Goal: Find specific page/section: Find specific page/section

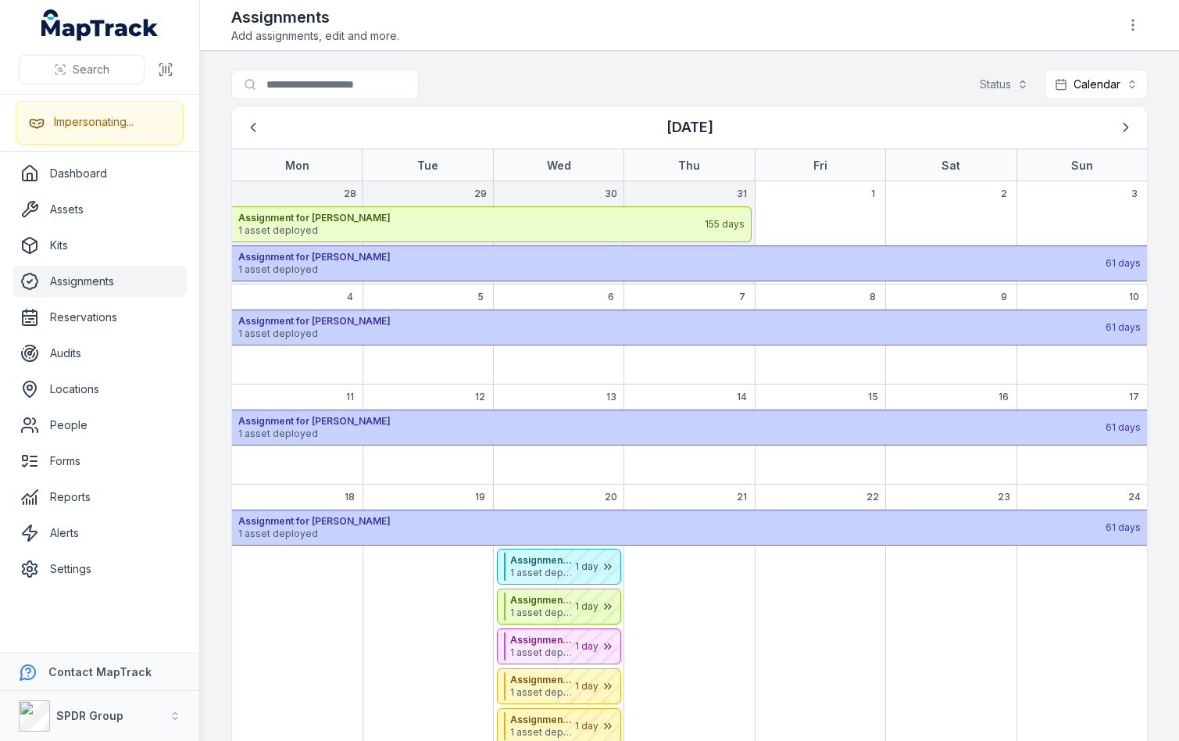
click at [391, 266] on span "1 asset deployed" at bounding box center [671, 269] width 866 height 13
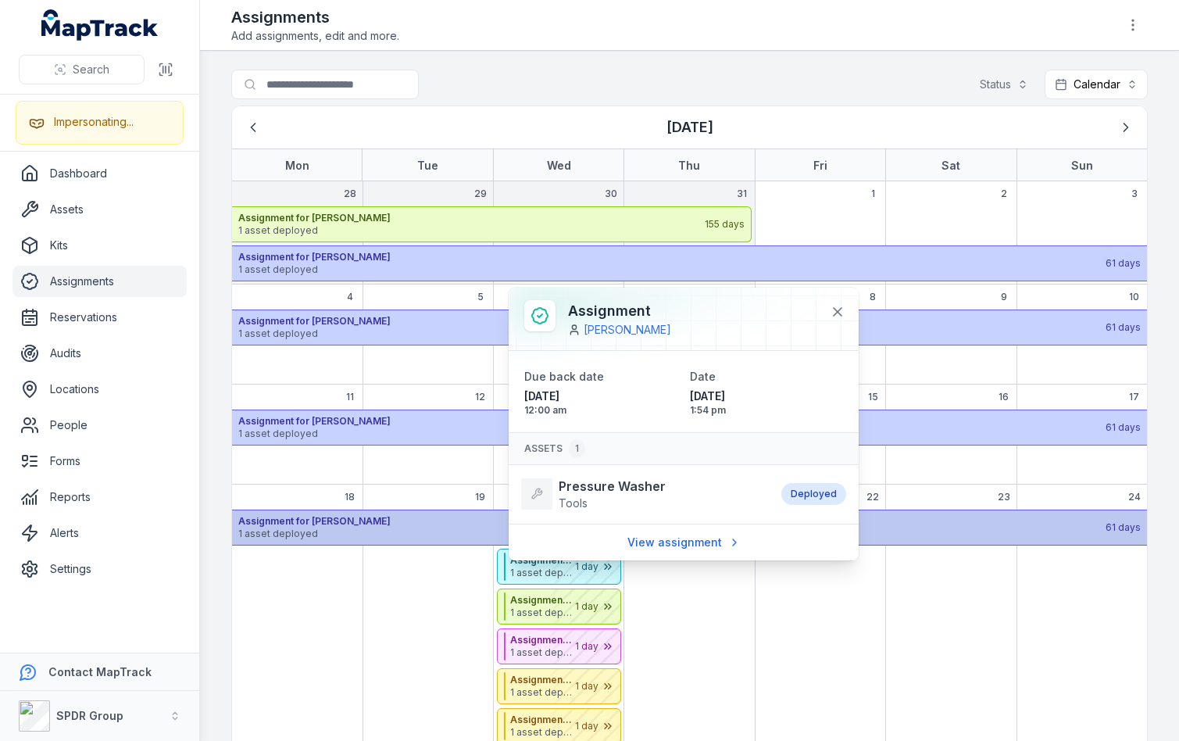
scroll to position [38, 0]
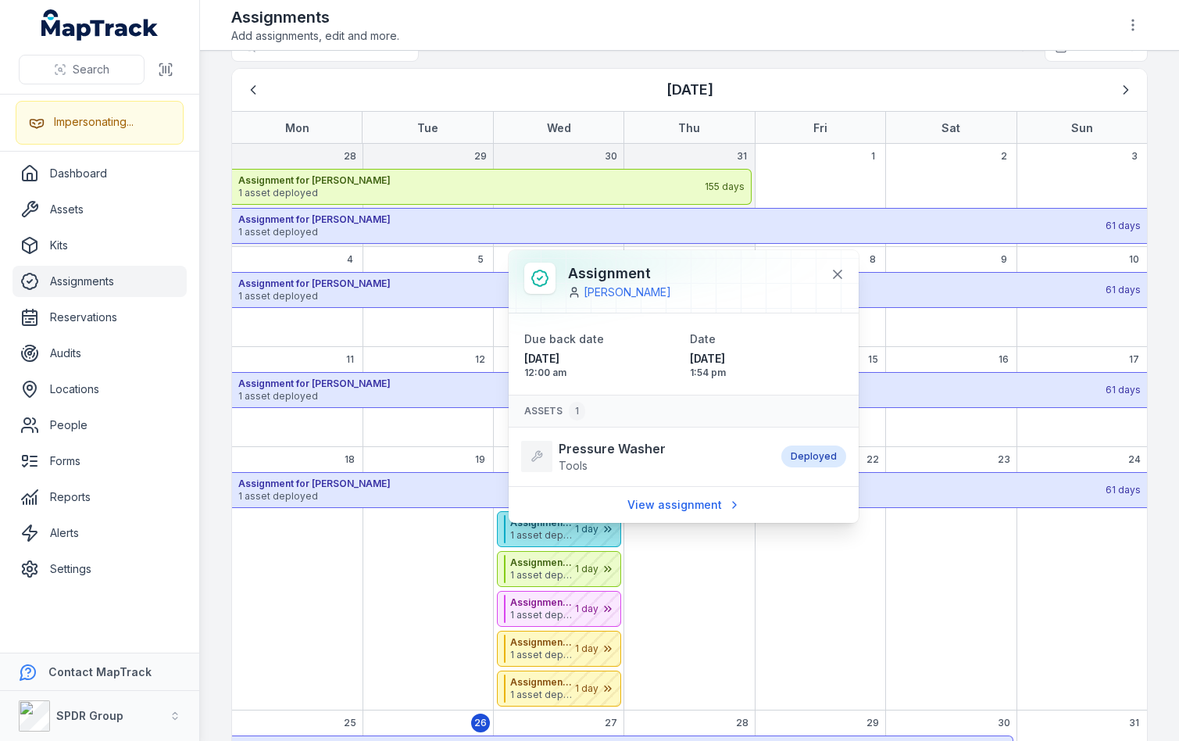
click at [542, 540] on div "August 2025" at bounding box center [581, 529] width 78 height 34
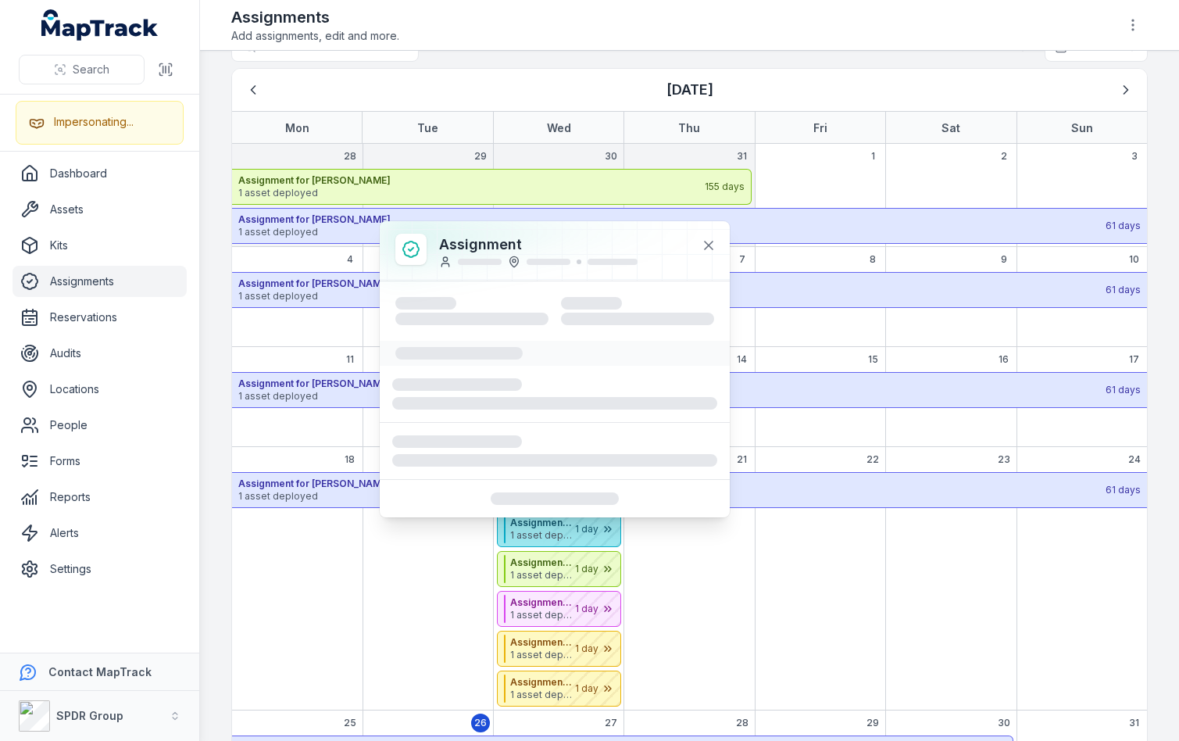
scroll to position [103, 0]
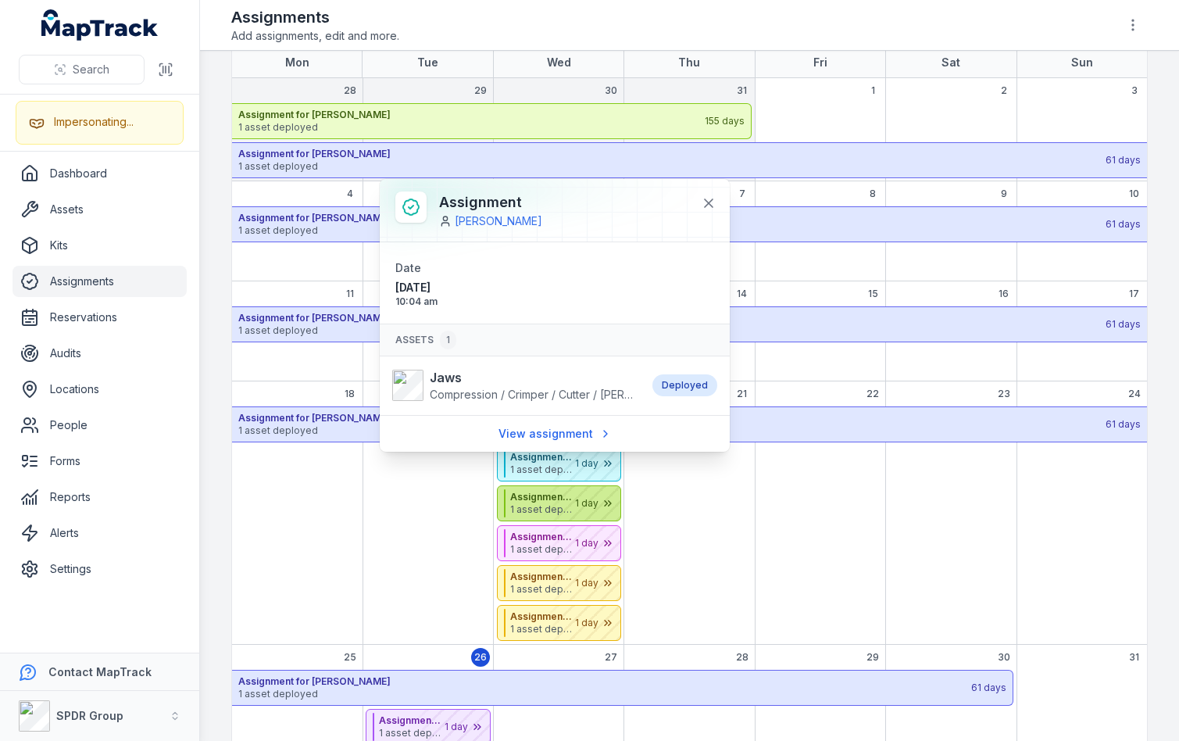
click at [531, 498] on strong "Assignment for [PERSON_NAME]" at bounding box center [541, 497] width 63 height 13
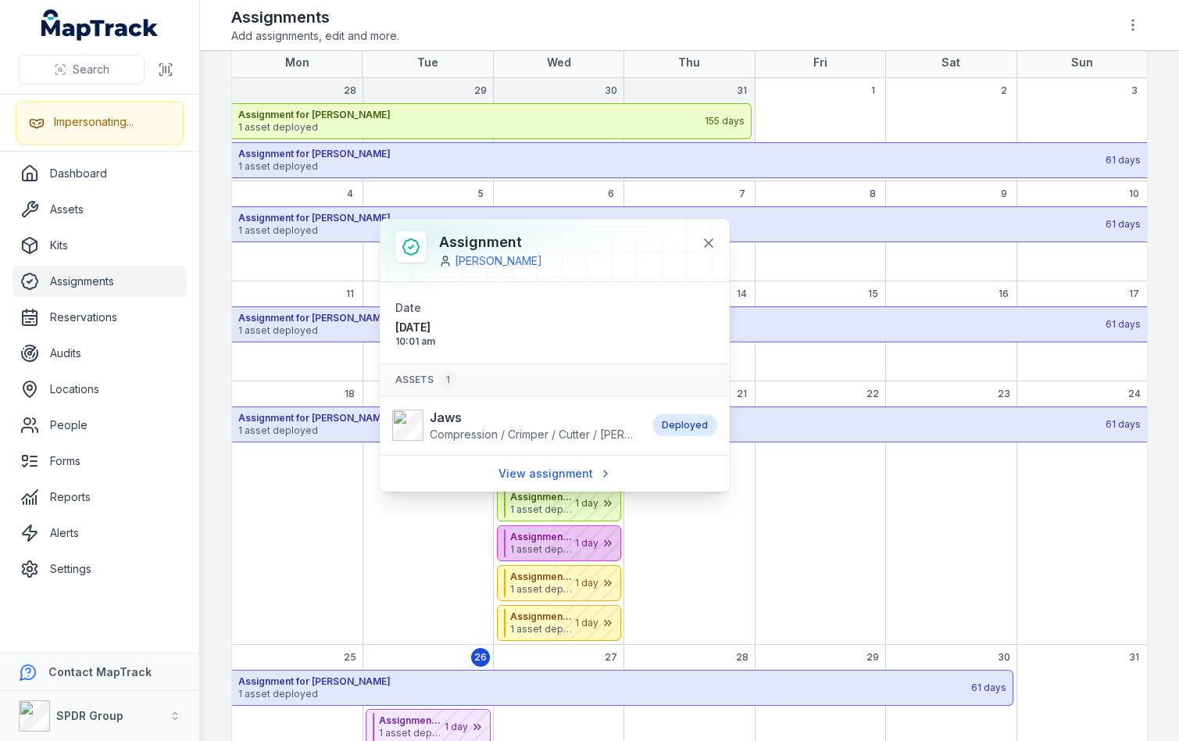
click at [535, 547] on span "1 asset deployed" at bounding box center [541, 549] width 63 height 13
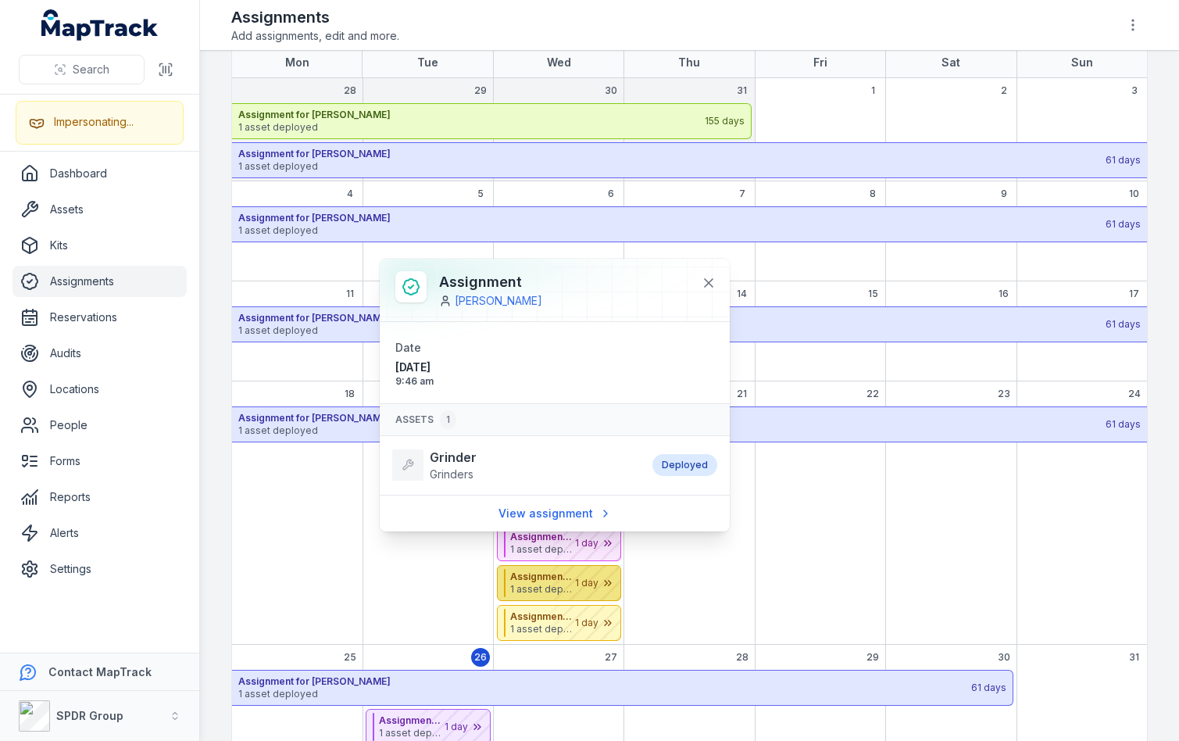
click at [536, 585] on span "1 asset deployed" at bounding box center [541, 589] width 63 height 13
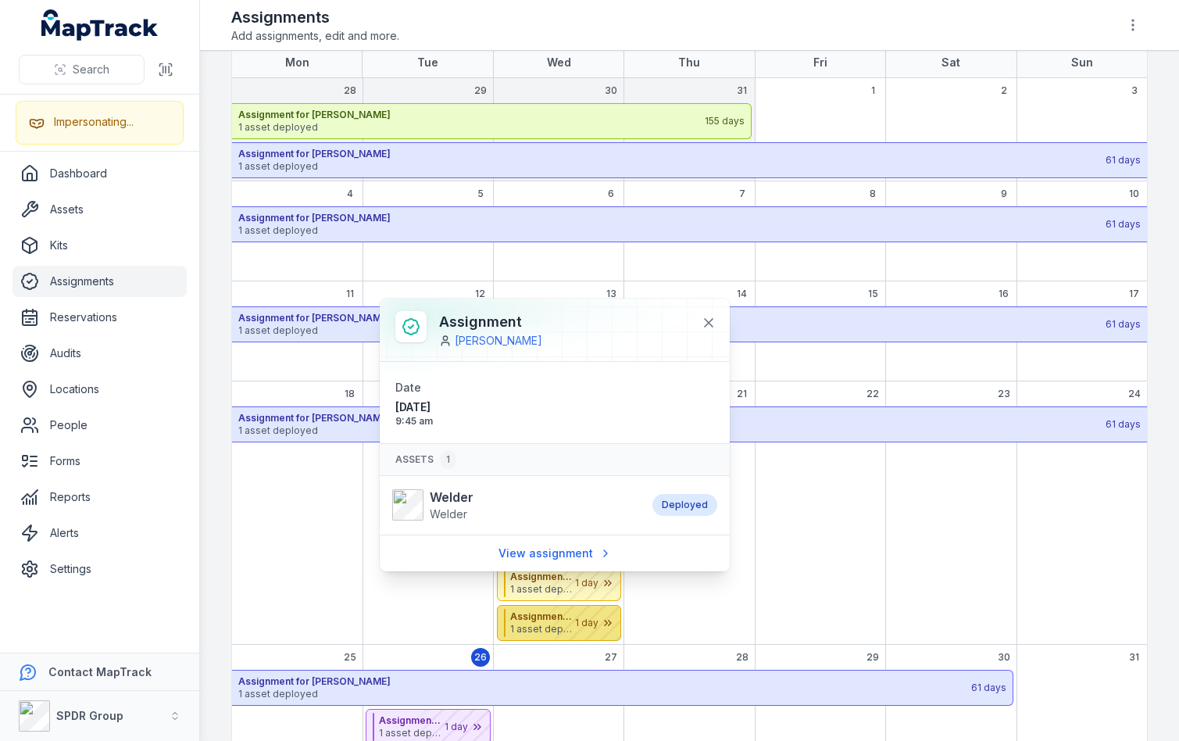
click at [542, 619] on div "August 2025" at bounding box center [581, 623] width 78 height 34
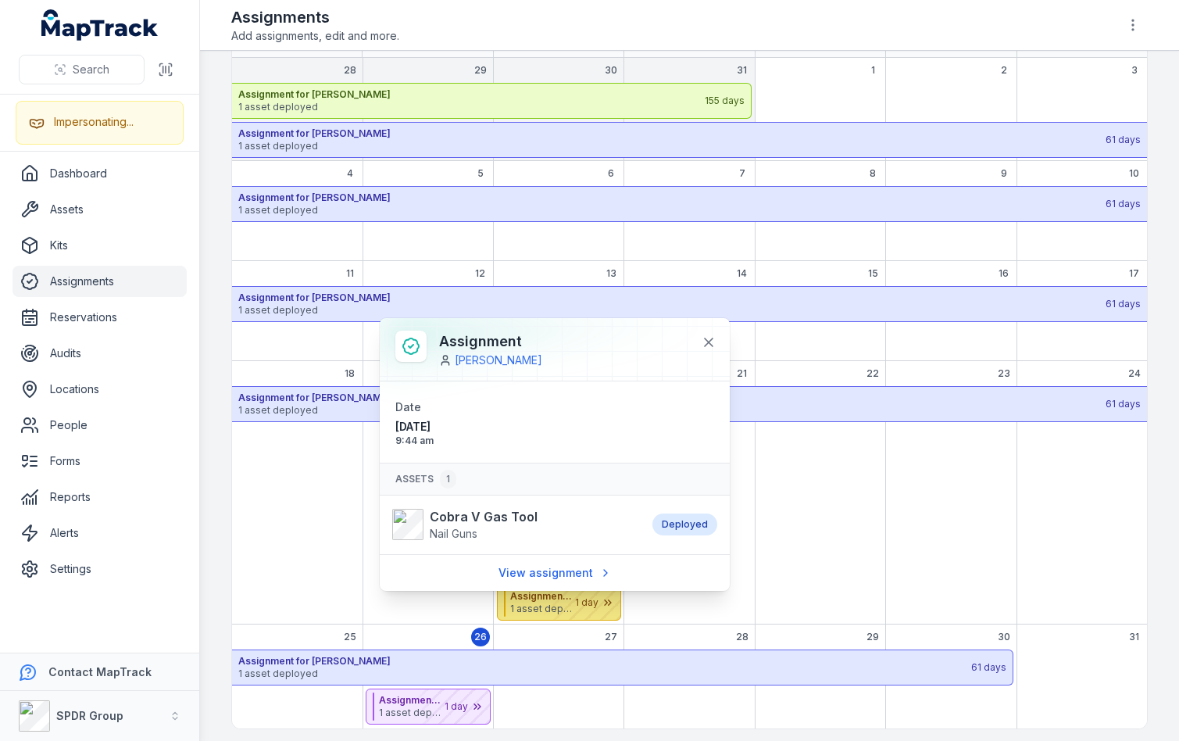
scroll to position [130, 0]
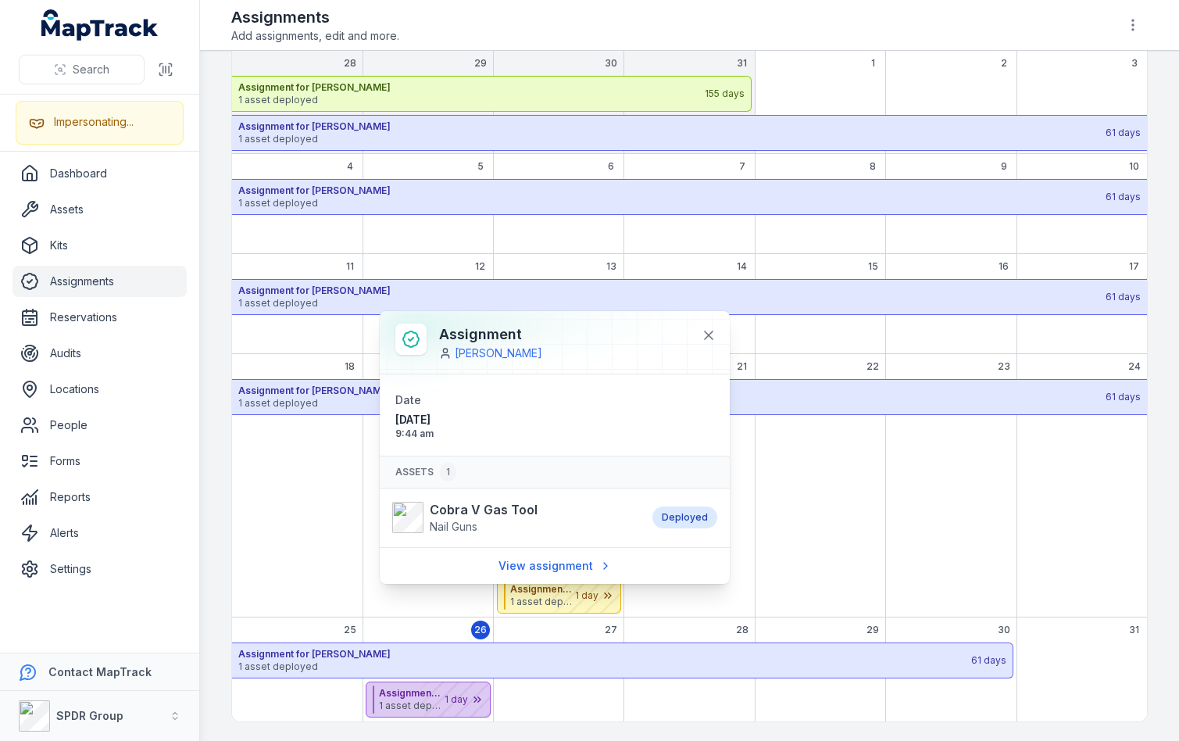
click at [423, 699] on div "August 2025" at bounding box center [451, 699] width 78 height 34
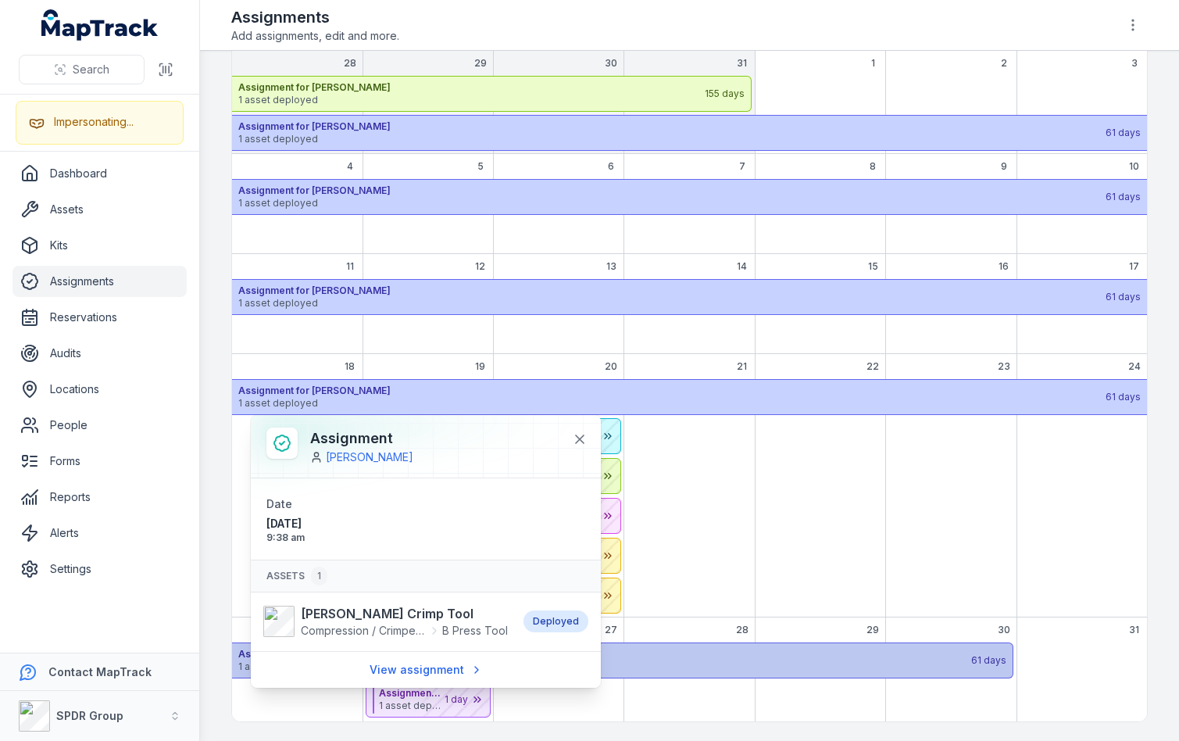
click at [673, 648] on strong "Assignment for [PERSON_NAME]" at bounding box center [603, 654] width 731 height 13
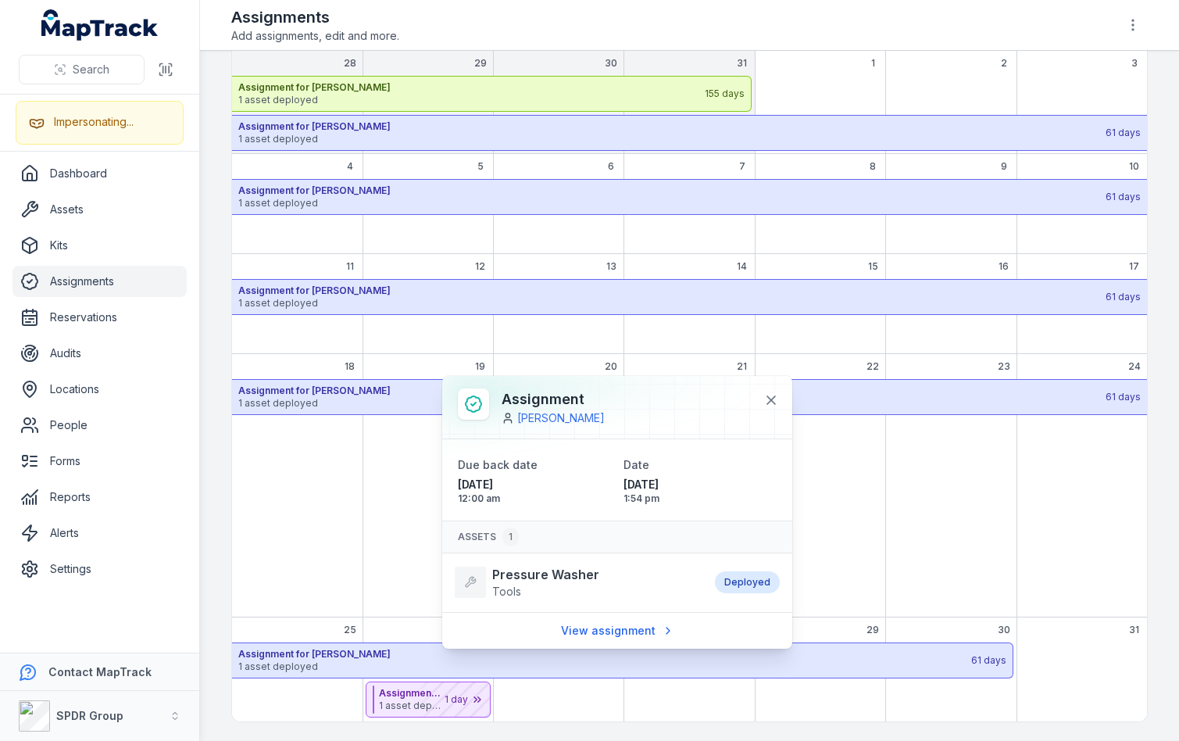
click at [1144, 559] on main "Search for assignments Status Calendar ******** [DATE] Mon Tue Wed Thu Fri Sat …" at bounding box center [689, 396] width 979 height 690
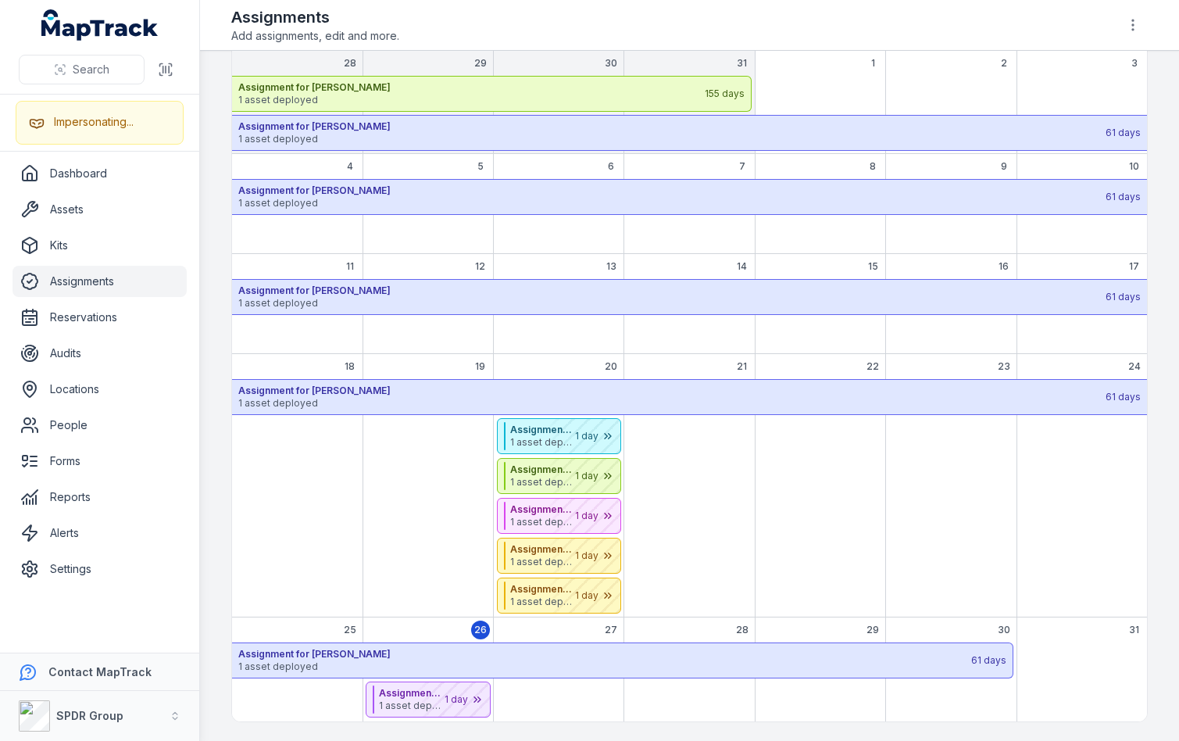
scroll to position [0, 0]
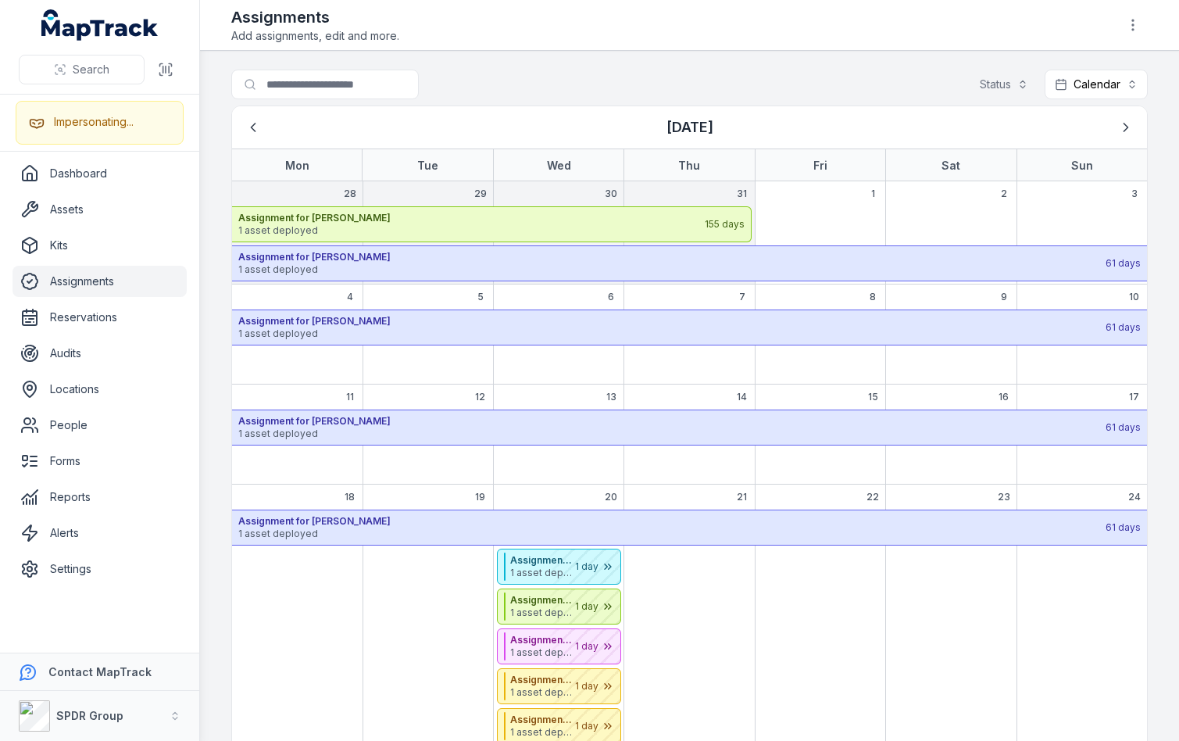
click at [922, 77] on div "Search for assignments Status Calendar ********" at bounding box center [689, 88] width 917 height 36
click at [961, 39] on div "Assignments Add assignments, edit and more." at bounding box center [689, 25] width 917 height 38
click at [983, 25] on div "Assignments Add assignments, edit and more." at bounding box center [689, 25] width 917 height 38
click at [593, 73] on div "Search for assignments Status Calendar ********" at bounding box center [689, 88] width 917 height 36
drag, startPoint x: 549, startPoint y: 77, endPoint x: 742, endPoint y: 65, distance: 193.4
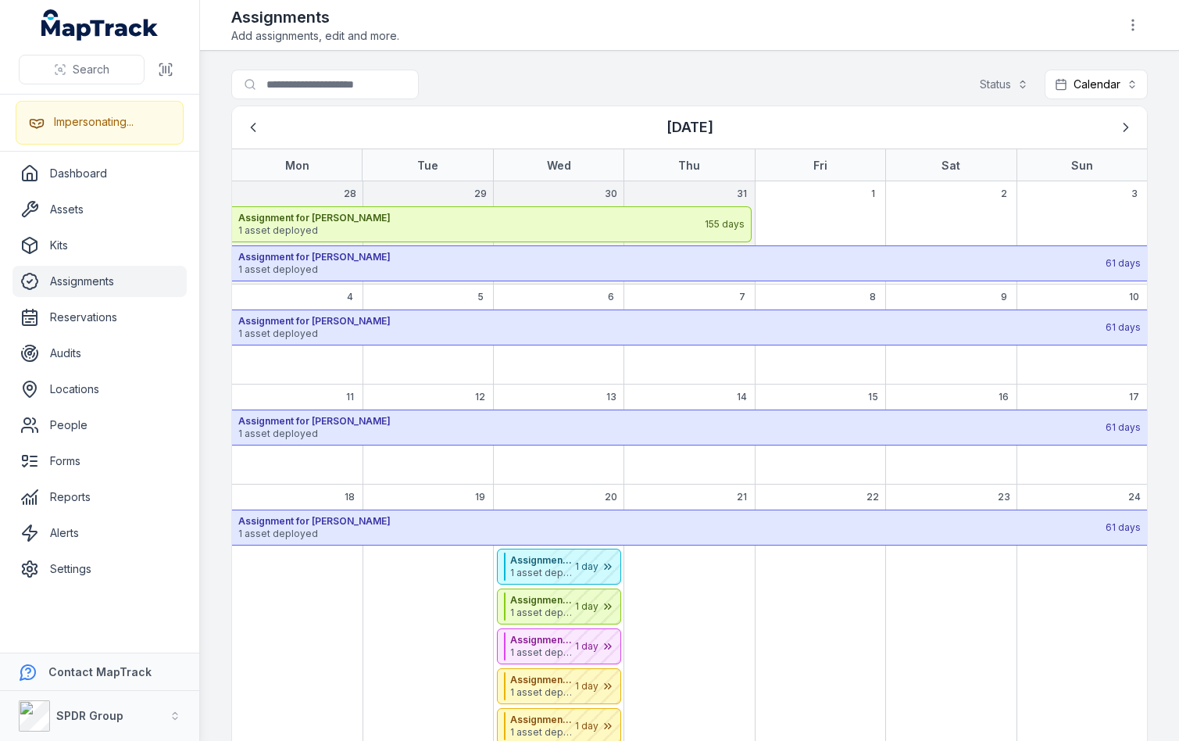
click at [559, 77] on div "Search for assignments Status Calendar ********" at bounding box center [689, 88] width 917 height 36
click at [746, 64] on main "Search for assignments Status Calendar ******** [DATE] Mon Tue Wed Thu Fri Sat …" at bounding box center [689, 396] width 979 height 690
click at [988, 24] on div "Assignments Add assignments, edit and more." at bounding box center [689, 25] width 917 height 38
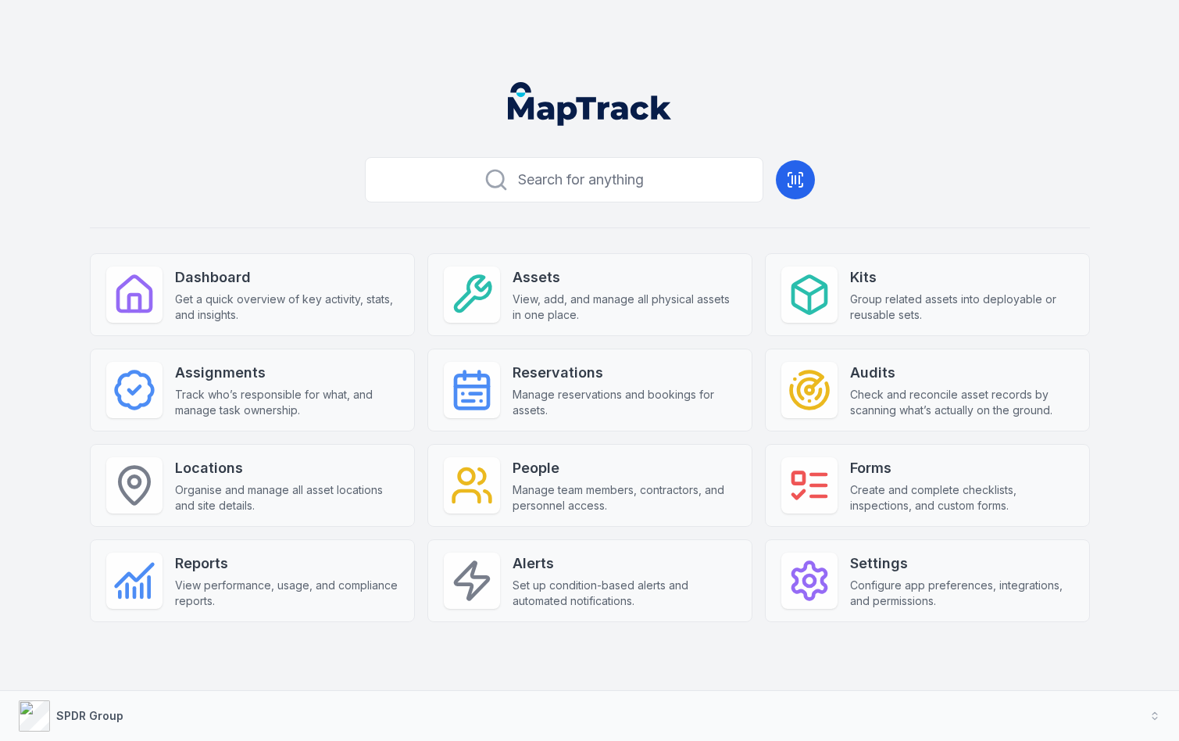
click at [923, 177] on div "Search for anything Dashboard Get a quick overview of key activity, stats, and …" at bounding box center [590, 411] width 1000 height 521
drag, startPoint x: 608, startPoint y: 109, endPoint x: 797, endPoint y: 104, distance: 189.2
click at [795, 104] on header at bounding box center [590, 110] width 1142 height 81
click at [872, 102] on header at bounding box center [590, 110] width 1142 height 81
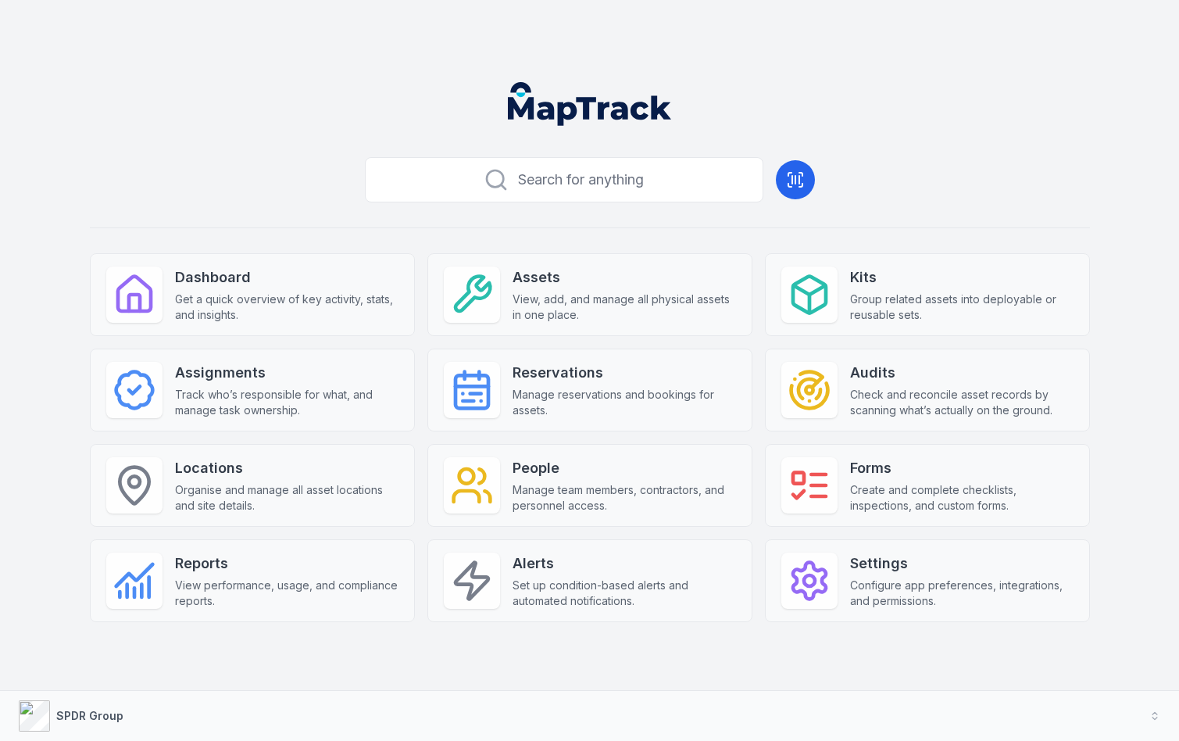
click at [903, 98] on header at bounding box center [590, 110] width 1142 height 81
click at [933, 87] on header at bounding box center [590, 110] width 1142 height 81
click at [960, 78] on header at bounding box center [590, 110] width 1142 height 81
click at [960, 77] on header at bounding box center [590, 110] width 1142 height 81
click at [884, 97] on header at bounding box center [590, 110] width 1142 height 81
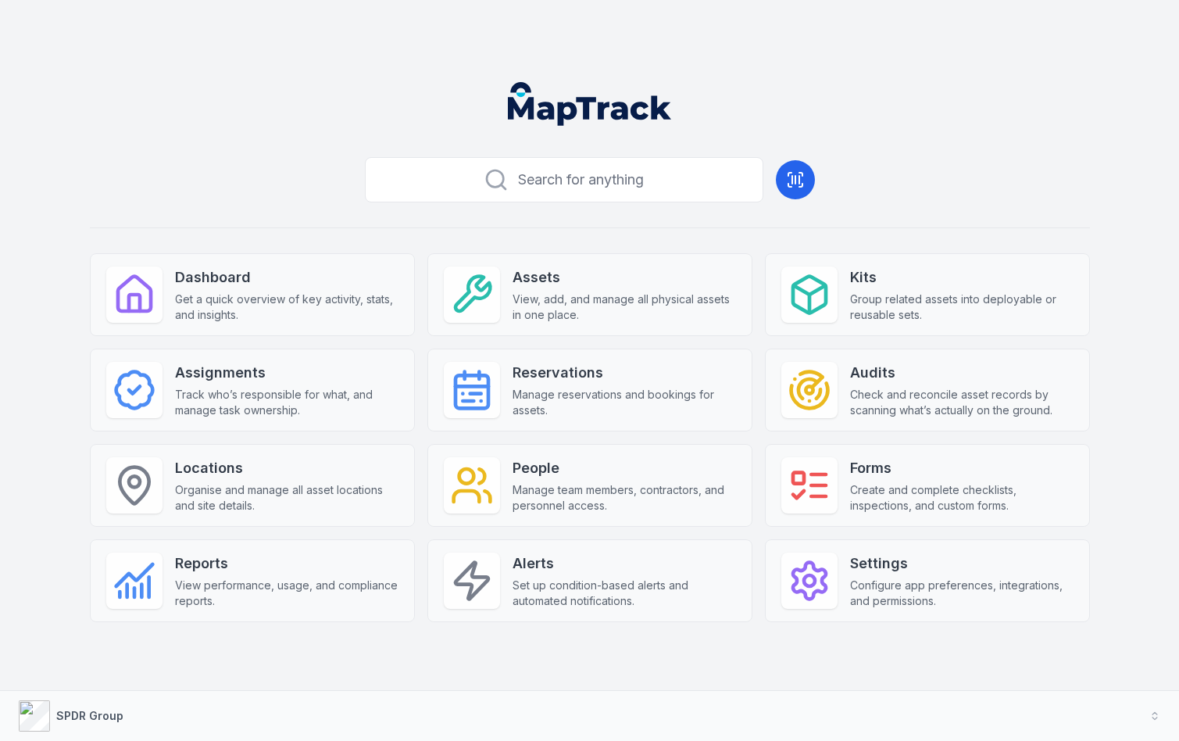
click at [882, 101] on header at bounding box center [590, 110] width 1142 height 81
